Goal: Find specific page/section: Find specific page/section

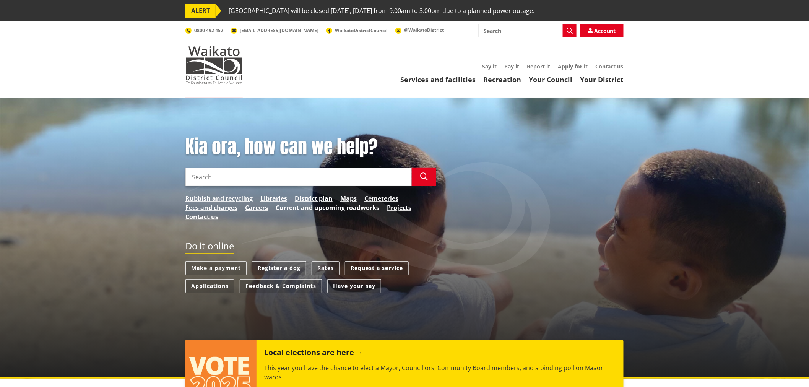
click at [308, 206] on link "Current and upcoming roadworks" at bounding box center [327, 207] width 104 height 9
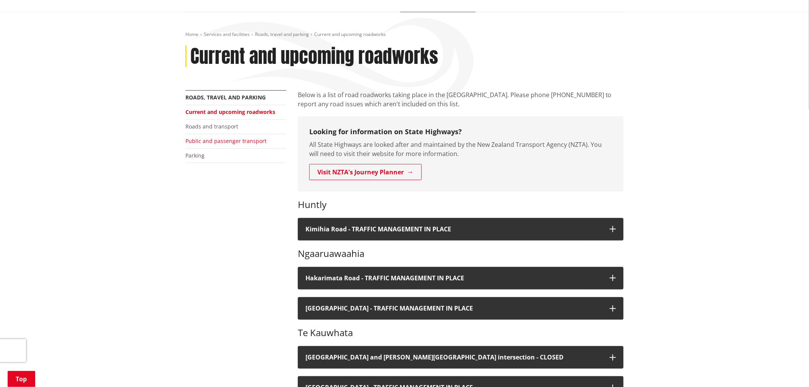
scroll to position [85, 0]
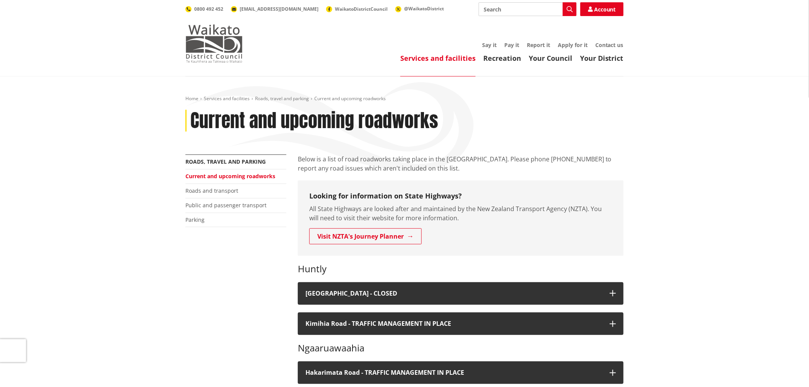
click at [215, 50] on img at bounding box center [213, 43] width 57 height 38
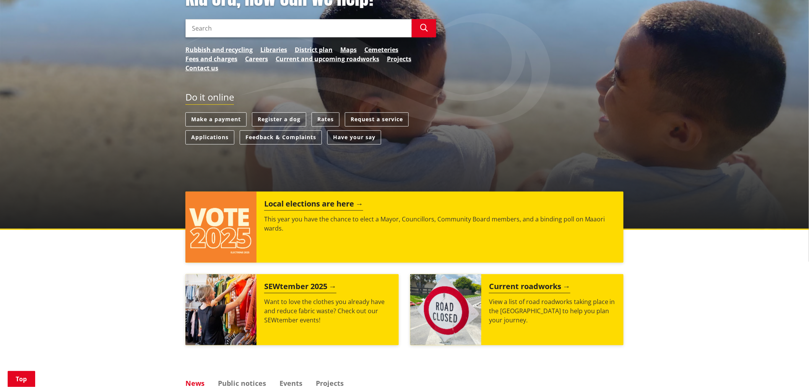
scroll to position [85, 0]
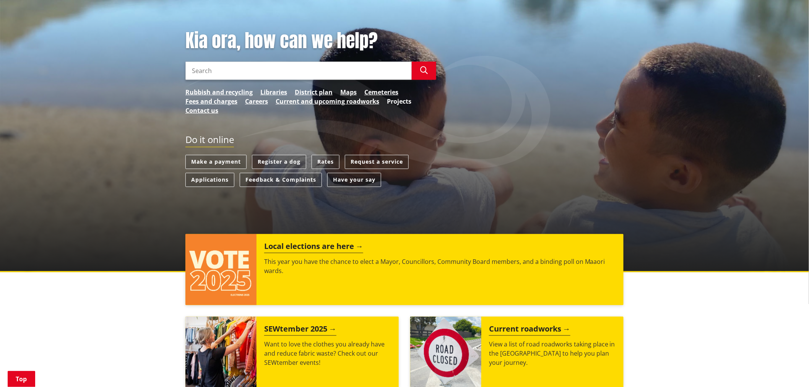
click at [399, 102] on link "Projects" at bounding box center [399, 101] width 24 height 9
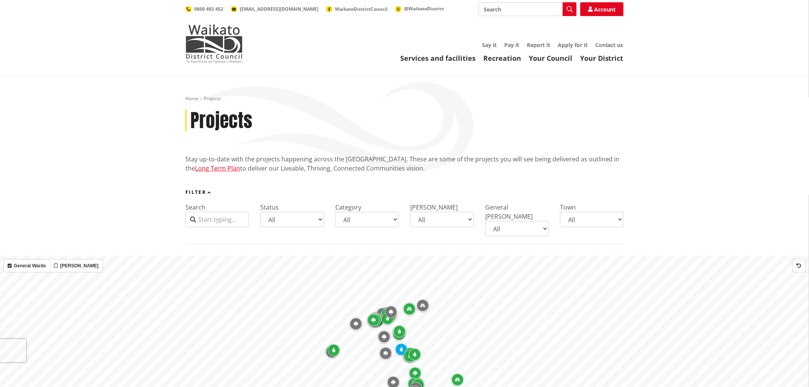
click at [296, 220] on select "All Coming up Active On hold Completed" at bounding box center [291, 219] width 63 height 15
click at [356, 220] on select "All Parks and reserves Public facilities Roading Rubbish and recycling Strategi…" at bounding box center [366, 219] width 63 height 15
click at [509, 221] on select "All Awaroa-Maramarua General Ward Huntly General Ward Newcastle-Ngāruawāhia Gen…" at bounding box center [516, 228] width 63 height 15
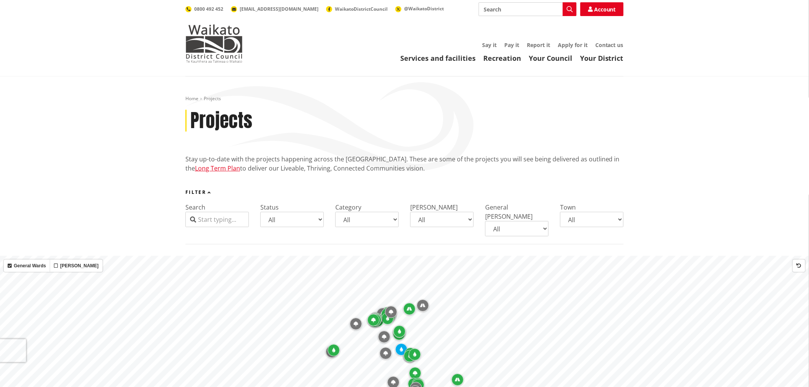
click at [577, 219] on select "All Aka Aka Bombay Eureka Glen Afton Glen Massey Glen Murray Gordonton Horotiu …" at bounding box center [591, 219] width 63 height 15
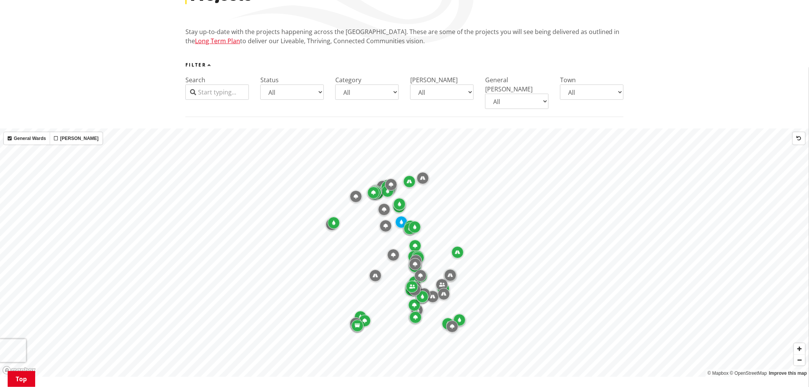
scroll to position [42, 0]
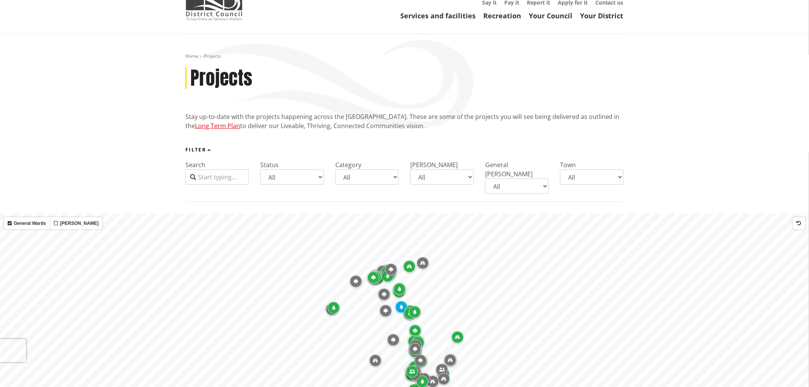
click at [506, 178] on select "All Awaroa-Maramarua General Ward Huntly General Ward Newcastle-Ngāruawāhia Gen…" at bounding box center [516, 185] width 63 height 15
click at [581, 180] on select "All Aka Aka Bombay Eureka Glen Afton Glen Massey Glen Murray Gordonton Horotiu …" at bounding box center [591, 176] width 63 height 15
select select "Taupiri"
click at [560, 169] on select "All Aka Aka Bombay Eureka Glen Afton Glen Massey Glen Murray Gordonton Horotiu …" at bounding box center [591, 176] width 63 height 15
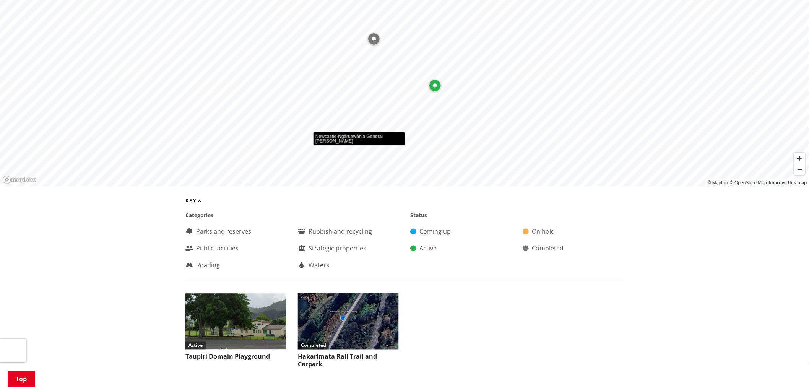
scroll to position [382, 0]
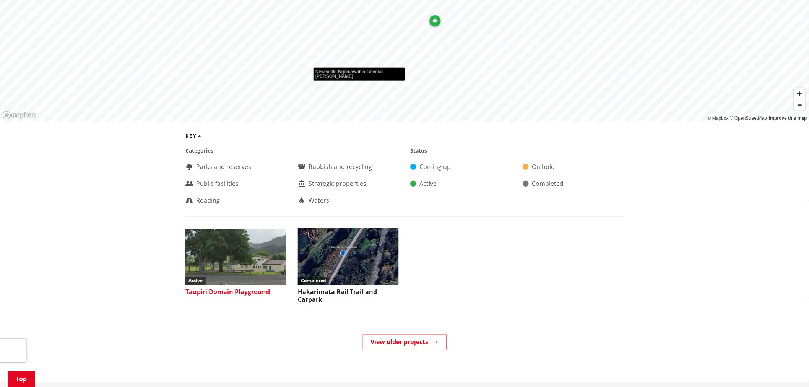
click at [232, 241] on img at bounding box center [235, 256] width 101 height 57
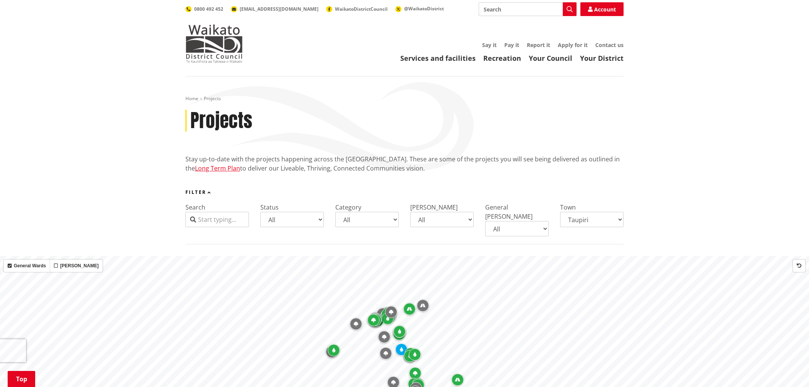
select select "Taupiri"
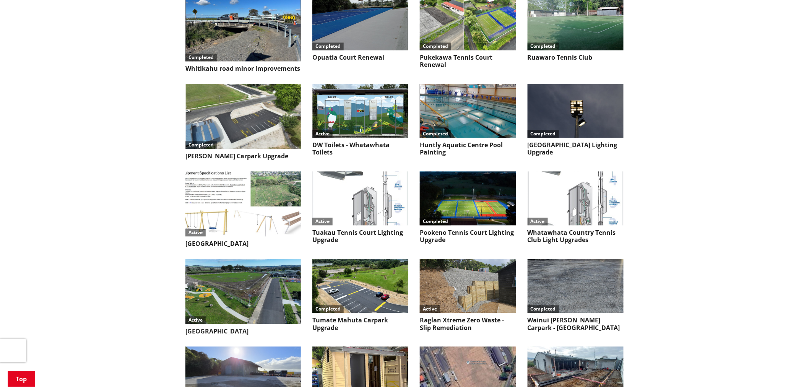
scroll to position [2956, 0]
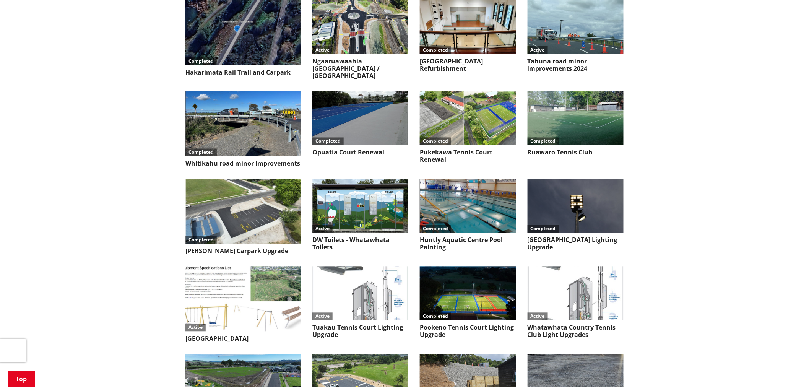
click at [363, 354] on img at bounding box center [360, 381] width 96 height 54
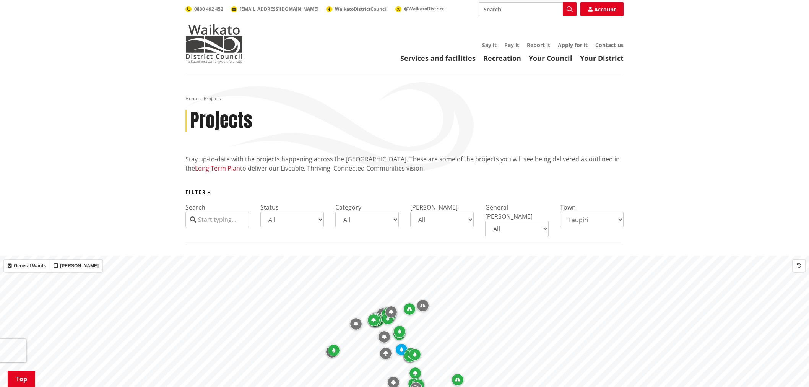
select select "Taupiri"
click at [209, 40] on img at bounding box center [213, 43] width 57 height 38
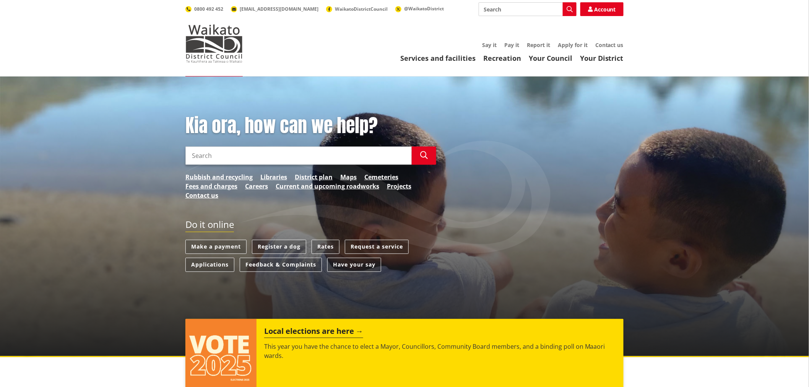
scroll to position [127, 0]
